Goal: Task Accomplishment & Management: Manage account settings

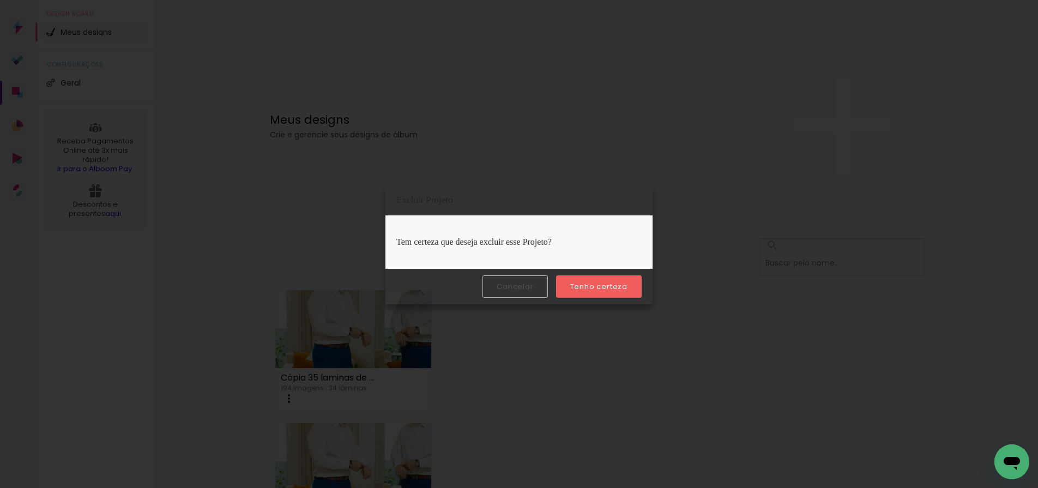
click at [0, 0] on slot "Tenho certeza" at bounding box center [0, 0] width 0 height 0
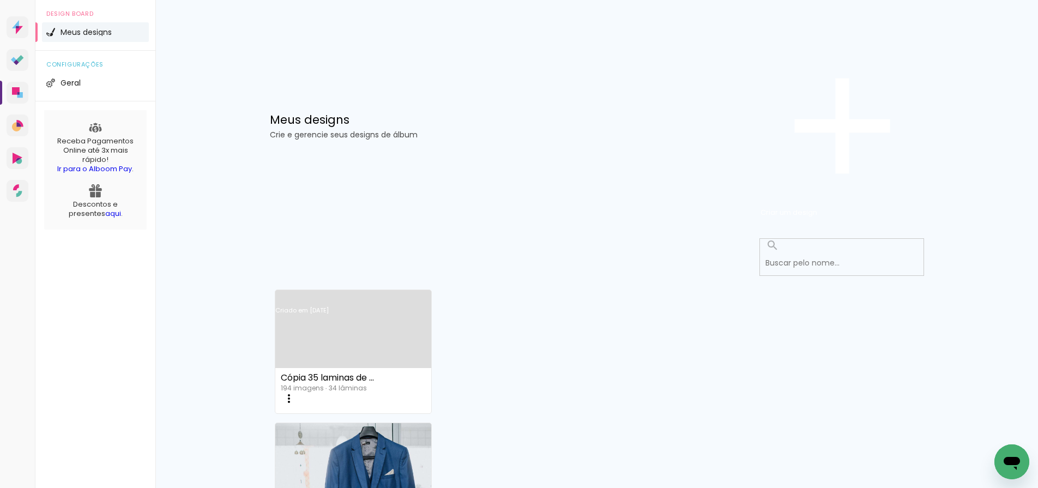
click at [403, 294] on link "Criado em [DATE]" at bounding box center [353, 325] width 156 height 62
